Goal: Task Accomplishment & Management: Use online tool/utility

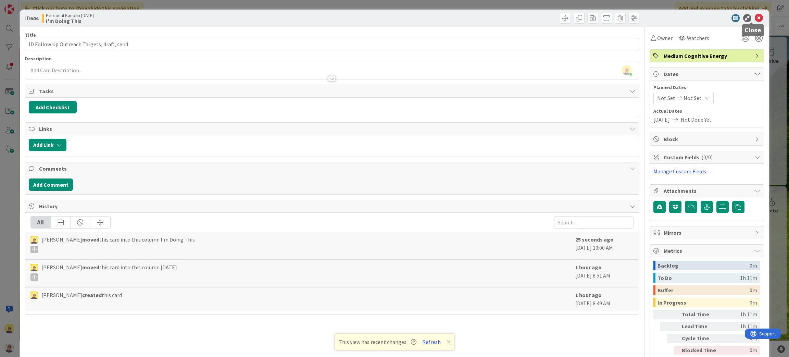
click at [755, 15] on icon at bounding box center [759, 18] width 8 height 8
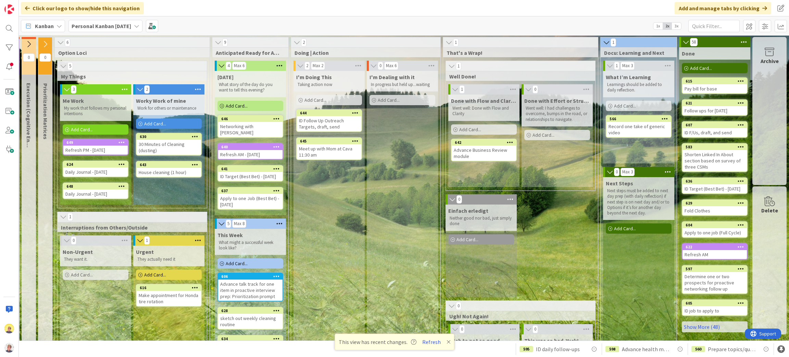
click at [675, 27] on span "3x" at bounding box center [676, 26] width 9 height 7
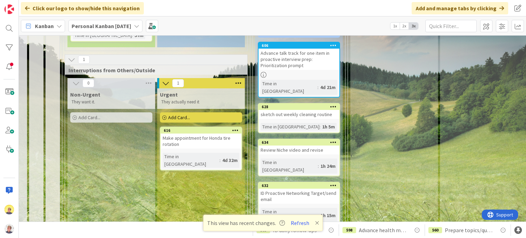
scroll to position [247, 131]
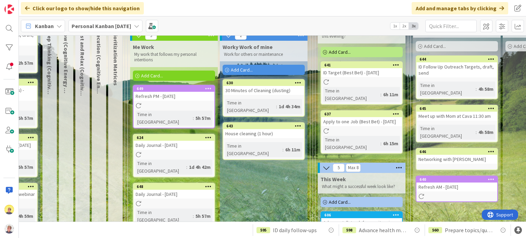
scroll to position [34, 68]
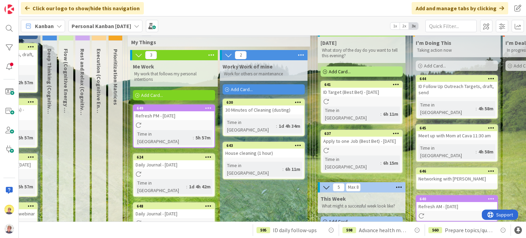
drag, startPoint x: 185, startPoint y: 95, endPoint x: 188, endPoint y: 93, distance: 3.7
click at [185, 95] on div "Add Card..." at bounding box center [174, 95] width 82 height 10
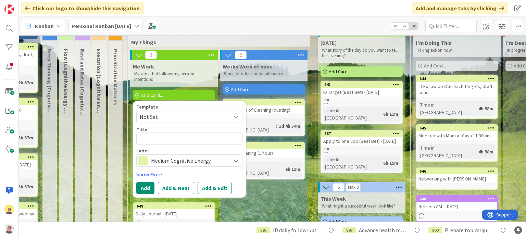
type textarea "x"
type textarea "N"
type textarea "x"
type textarea "Nw"
type textarea "x"
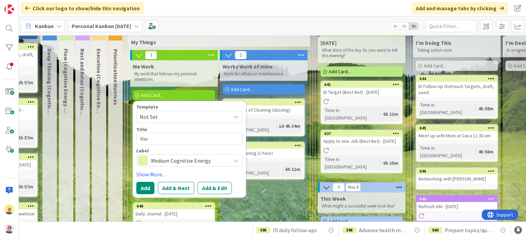
type textarea "N"
type textarea "x"
type textarea "Ne"
type textarea "x"
type textarea "Net"
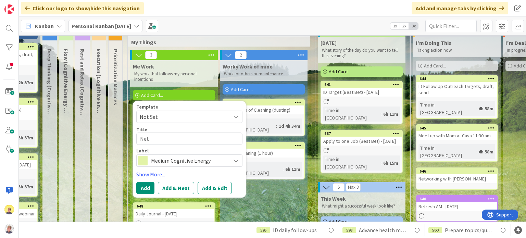
type textarea "x"
type textarea "Netw"
type textarea "x"
type textarea "Netwo"
type textarea "x"
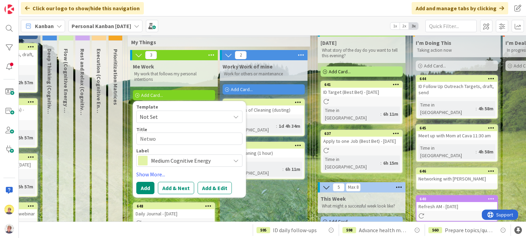
type textarea "Networ"
type textarea "x"
type textarea "Network"
type textarea "x"
type textarea "Networki"
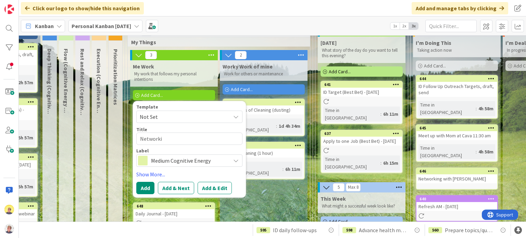
type textarea "x"
type textarea "Networkin"
type textarea "x"
type textarea "Networking"
type textarea "x"
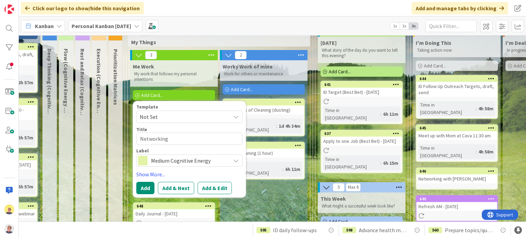
type textarea "Networking"
type textarea "x"
type textarea "Networking O"
type textarea "x"
type textarea "Networking Of"
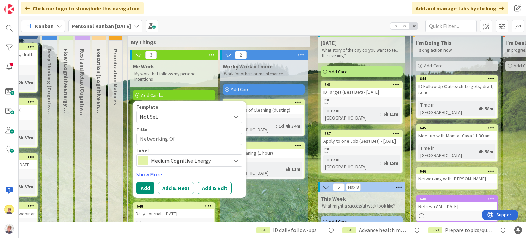
type textarea "x"
type textarea "Networking Ofi"
type textarea "x"
type textarea "Networking Ofic"
type textarea "x"
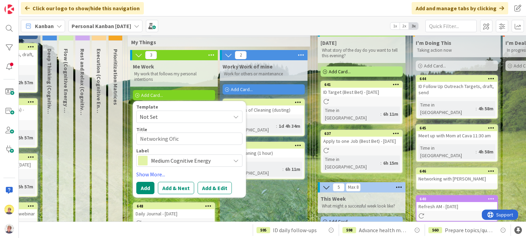
type textarea "Networking Ofi"
type textarea "x"
type textarea "Networking Of"
type textarea "x"
type textarea "Networking Off"
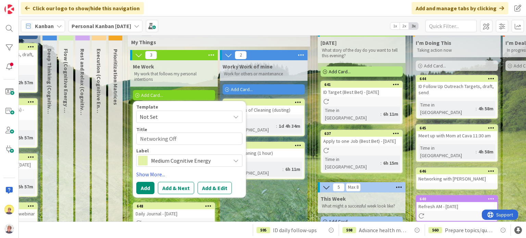
type textarea "x"
type textarea "Networking Offi"
type textarea "x"
type textarea "Networking Offic"
type textarea "x"
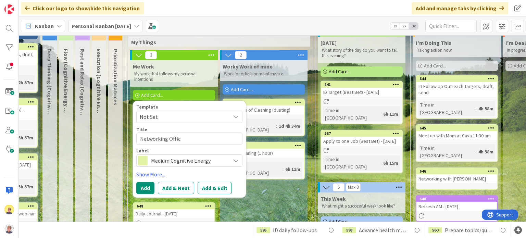
type textarea "Networking Office"
type textarea "x"
type textarea "Networking Office"
type textarea "x"
type textarea "Networking Office H"
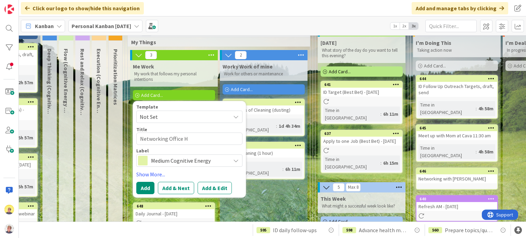
type textarea "x"
type textarea "Networking Office Ho"
type textarea "x"
type textarea "Networking Office Hour"
type textarea "x"
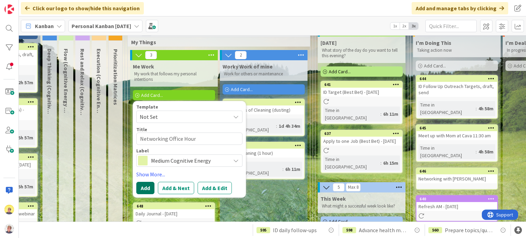
type textarea "Networking Office Hour"
click at [151, 190] on button "Add" at bounding box center [145, 188] width 18 height 12
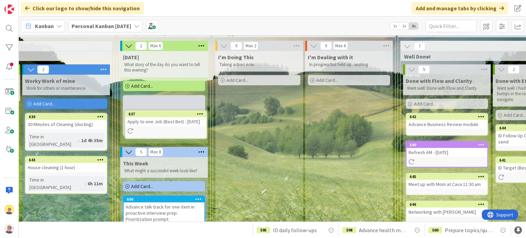
scroll to position [22, 266]
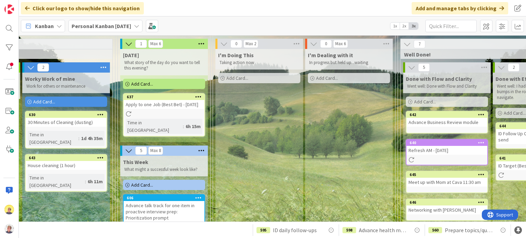
click at [161, 109] on div "Apply to one Job (Best Bet) - [DATE]" at bounding box center [164, 104] width 81 height 9
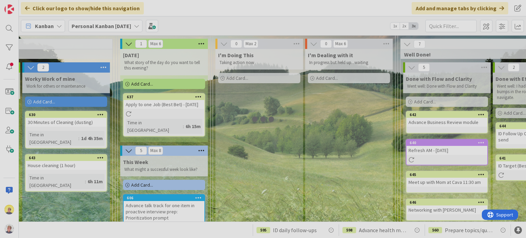
click at [161, 111] on div at bounding box center [263, 119] width 526 height 238
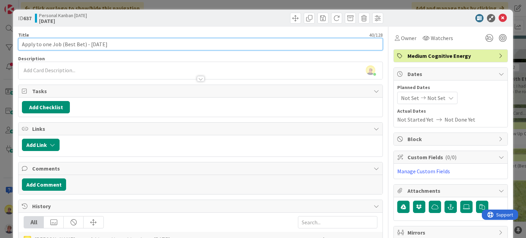
click at [127, 45] on input "Apply to one Job (Best Bet) - [DATE]" at bounding box center [200, 44] width 364 height 12
type input "Apply to one Job (Best Bet) - 09/29/2025 STARTED but stopped due to poor choices"
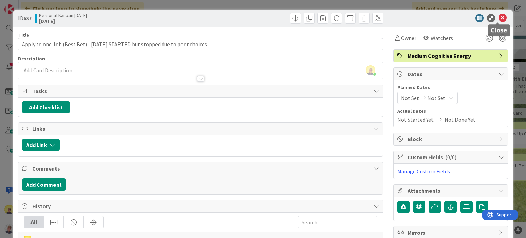
click at [499, 17] on icon at bounding box center [503, 18] width 8 height 8
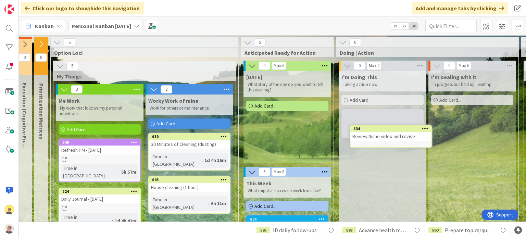
scroll to position [4, 143]
